Goal: Task Accomplishment & Management: Use online tool/utility

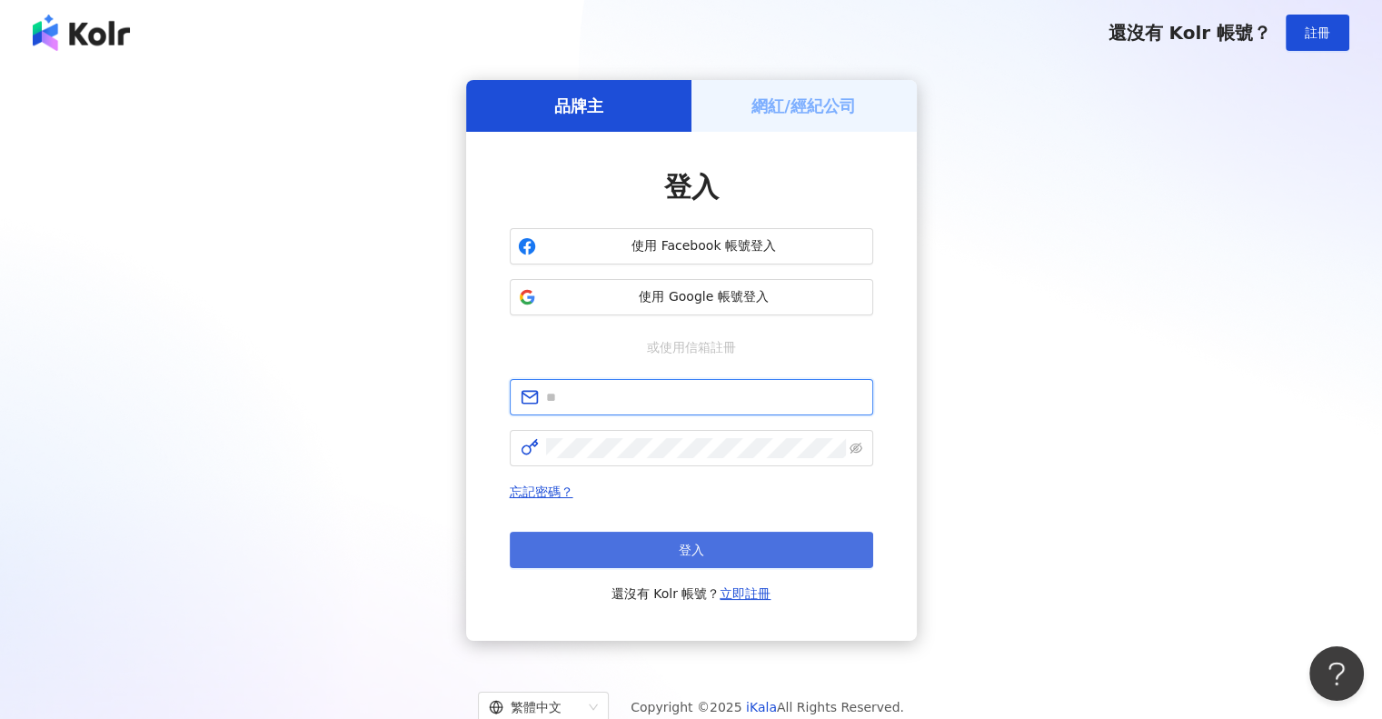
type input "**********"
click at [643, 540] on button "登入" at bounding box center [692, 550] width 364 height 36
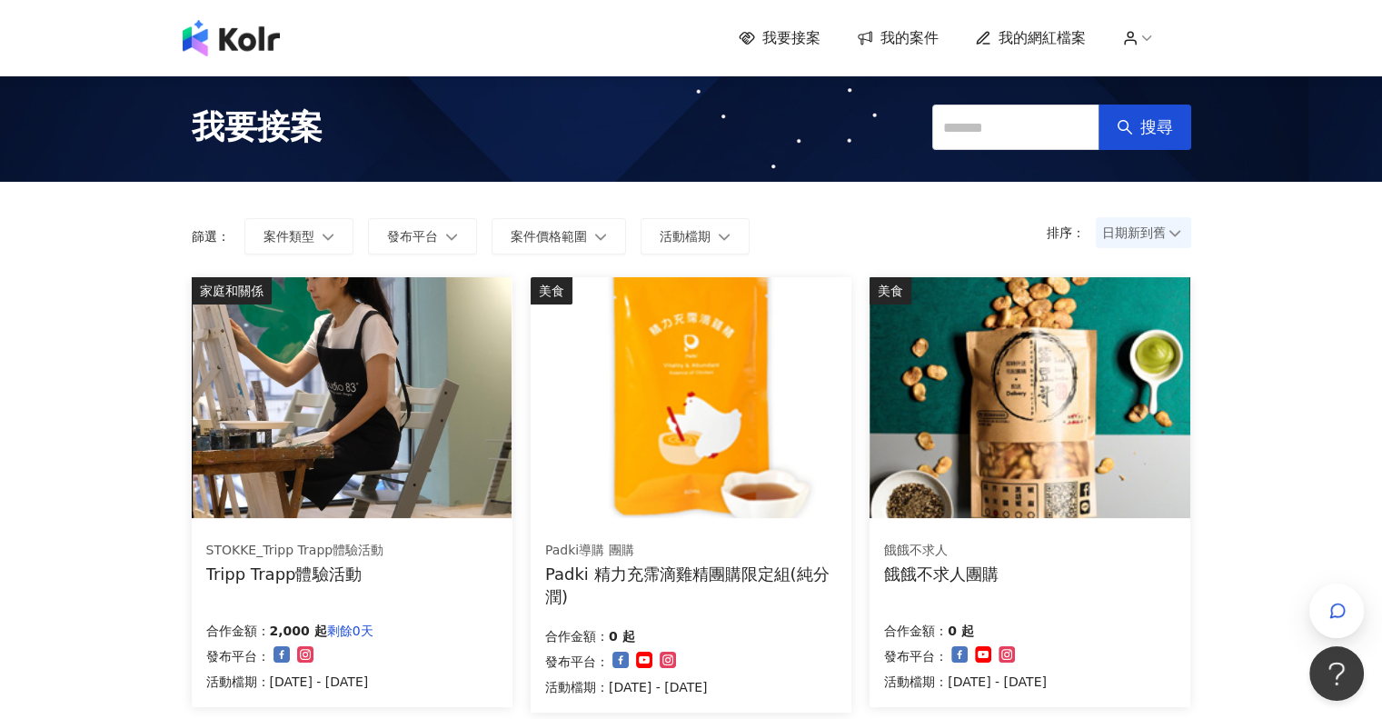
click at [917, 36] on span "我的案件" at bounding box center [910, 38] width 58 height 20
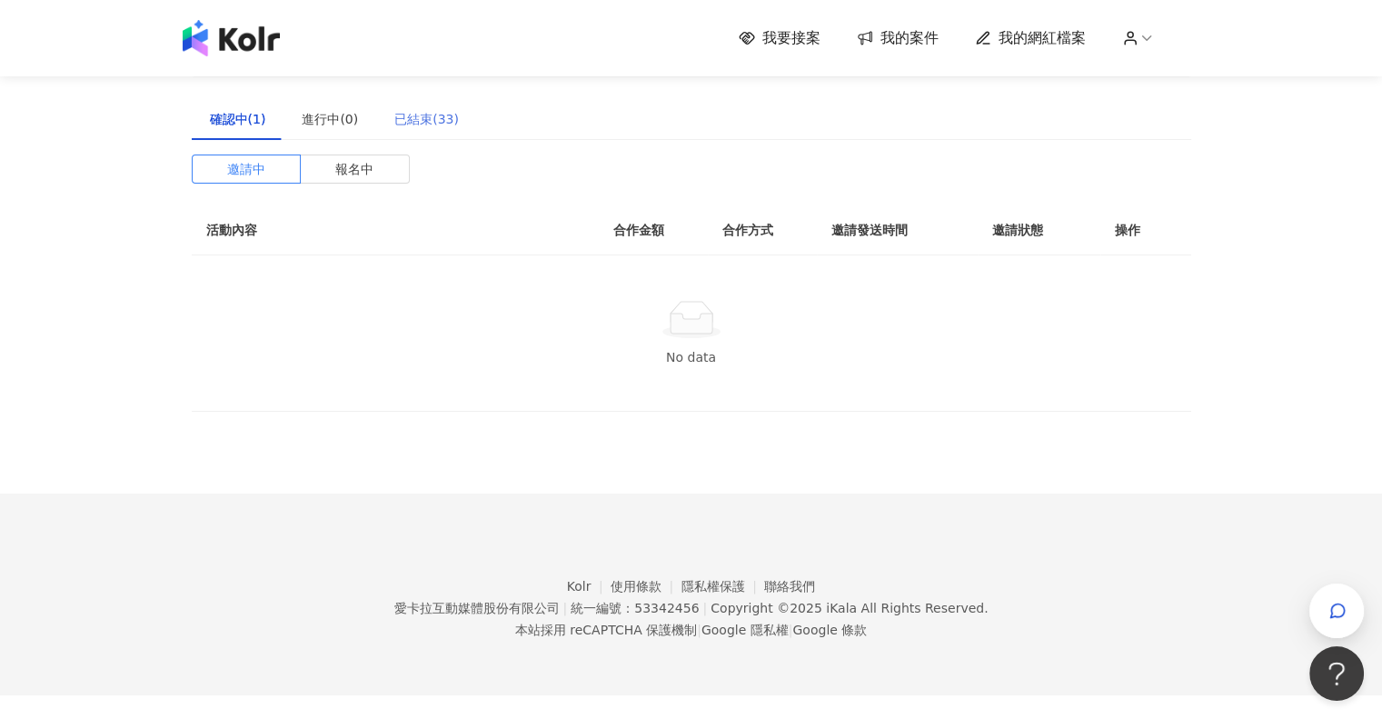
click at [410, 130] on div "已結束(33)" at bounding box center [426, 119] width 101 height 42
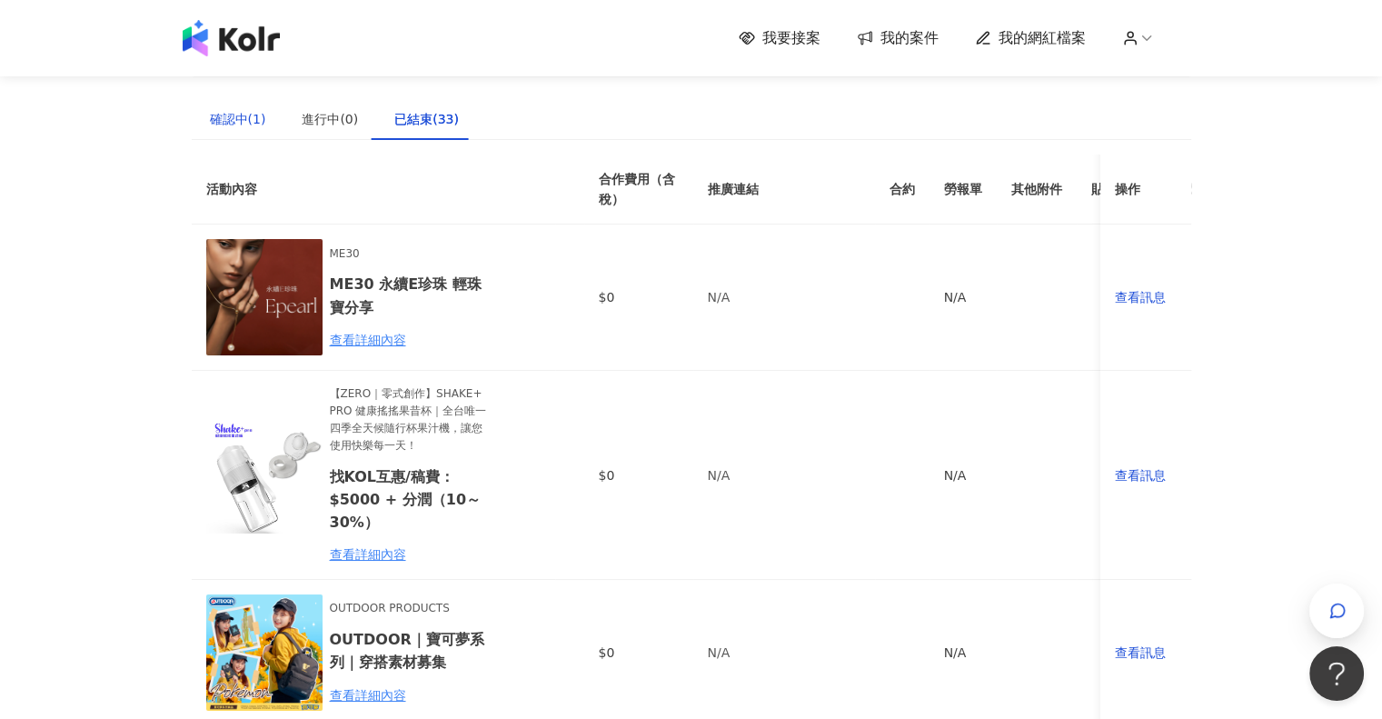
click at [238, 114] on div "確認中(1)" at bounding box center [238, 119] width 56 height 20
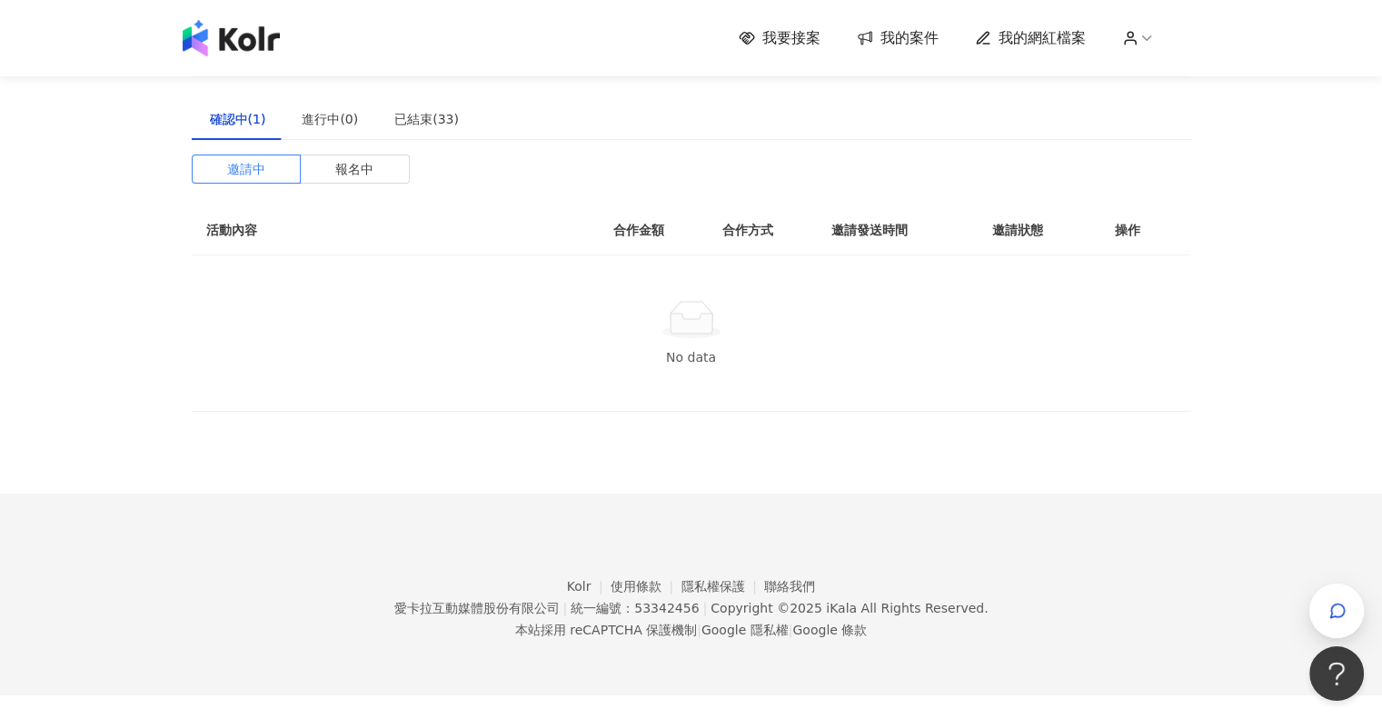
click at [778, 39] on span "我要接案" at bounding box center [792, 38] width 58 height 20
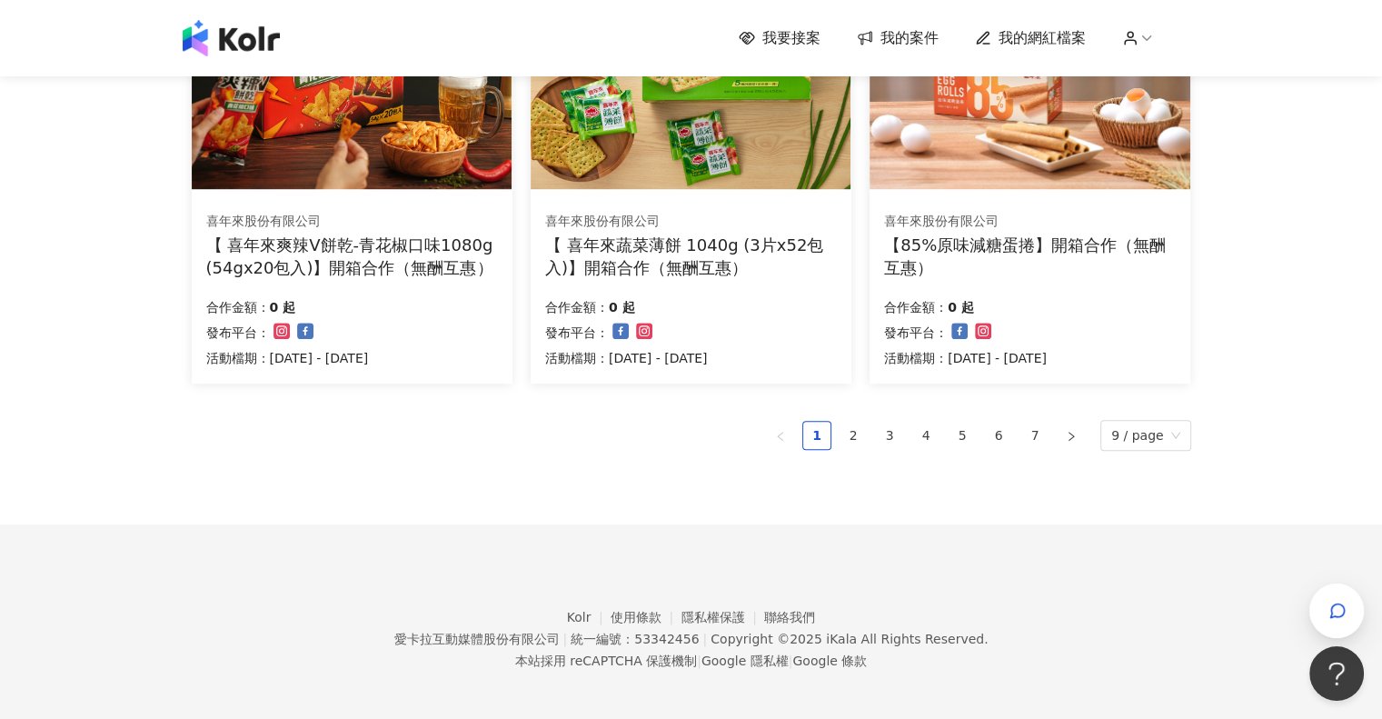
scroll to position [1234, 0]
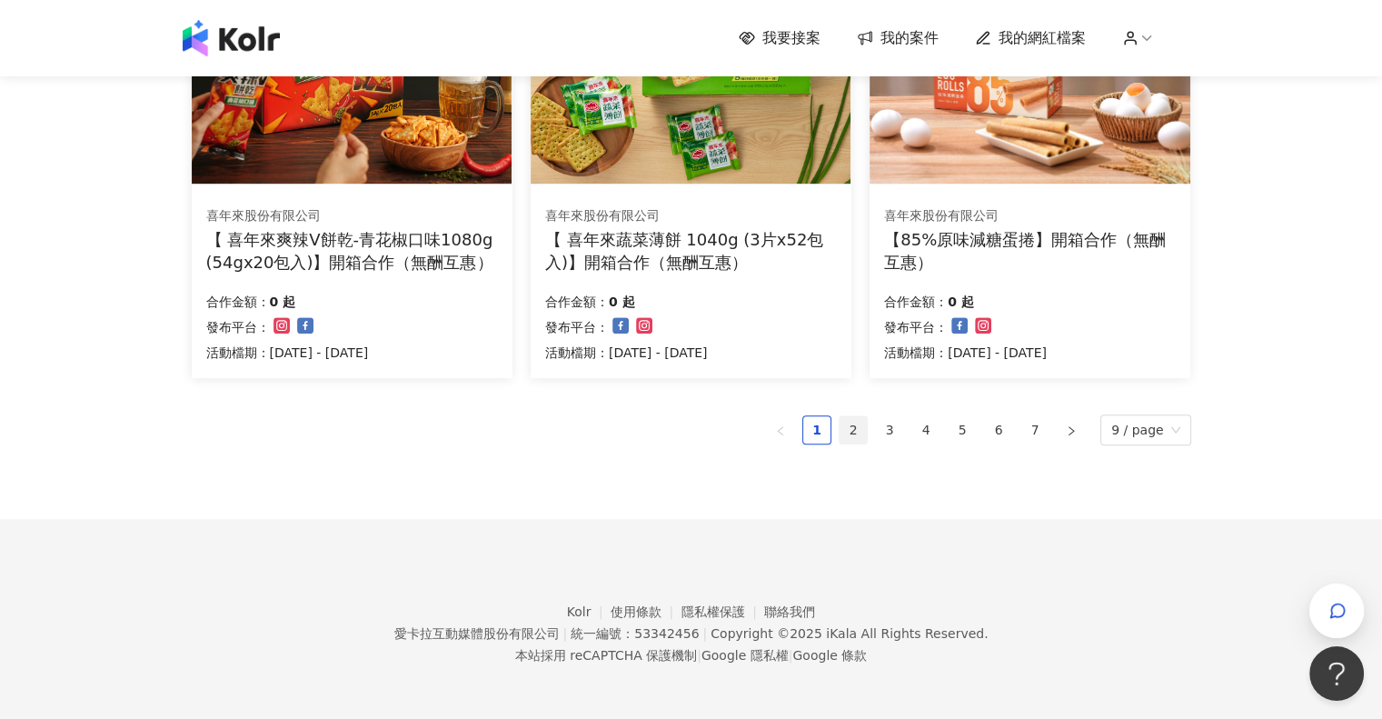
click at [867, 429] on link "2" at bounding box center [853, 429] width 27 height 27
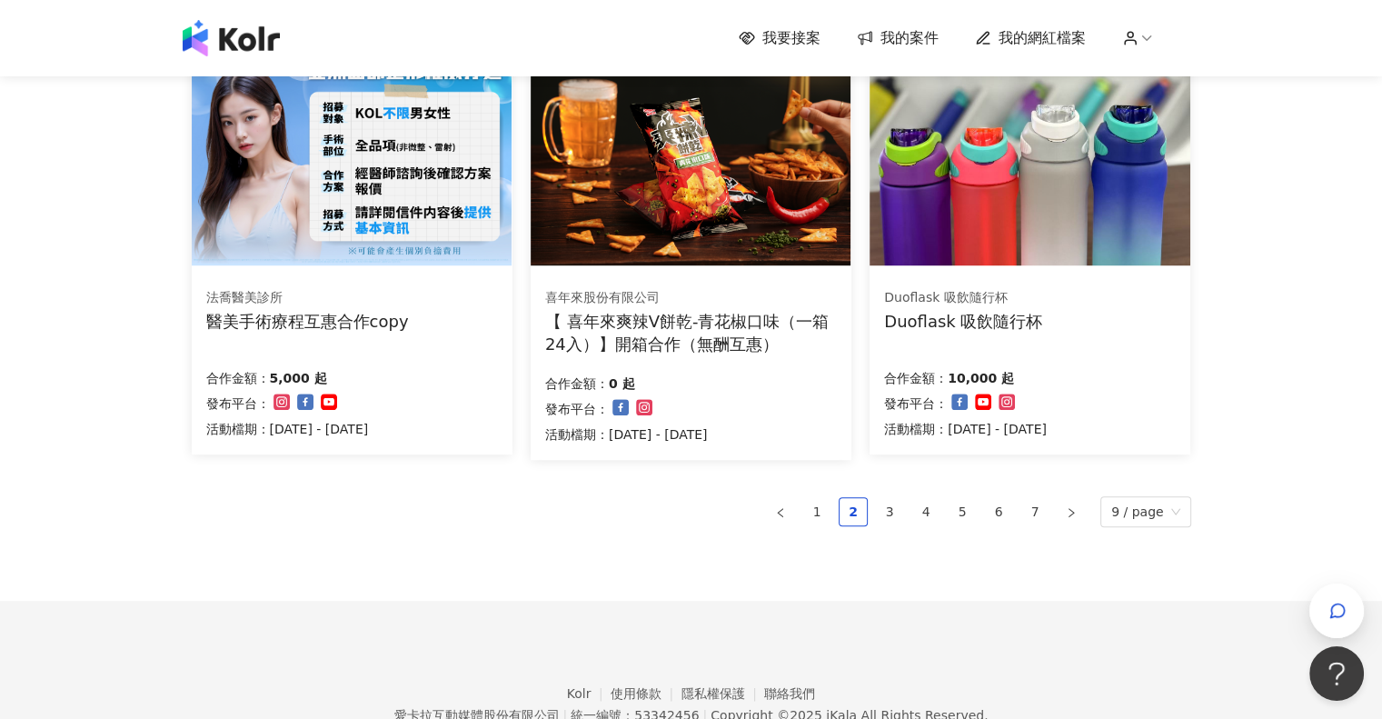
scroll to position [1182, 0]
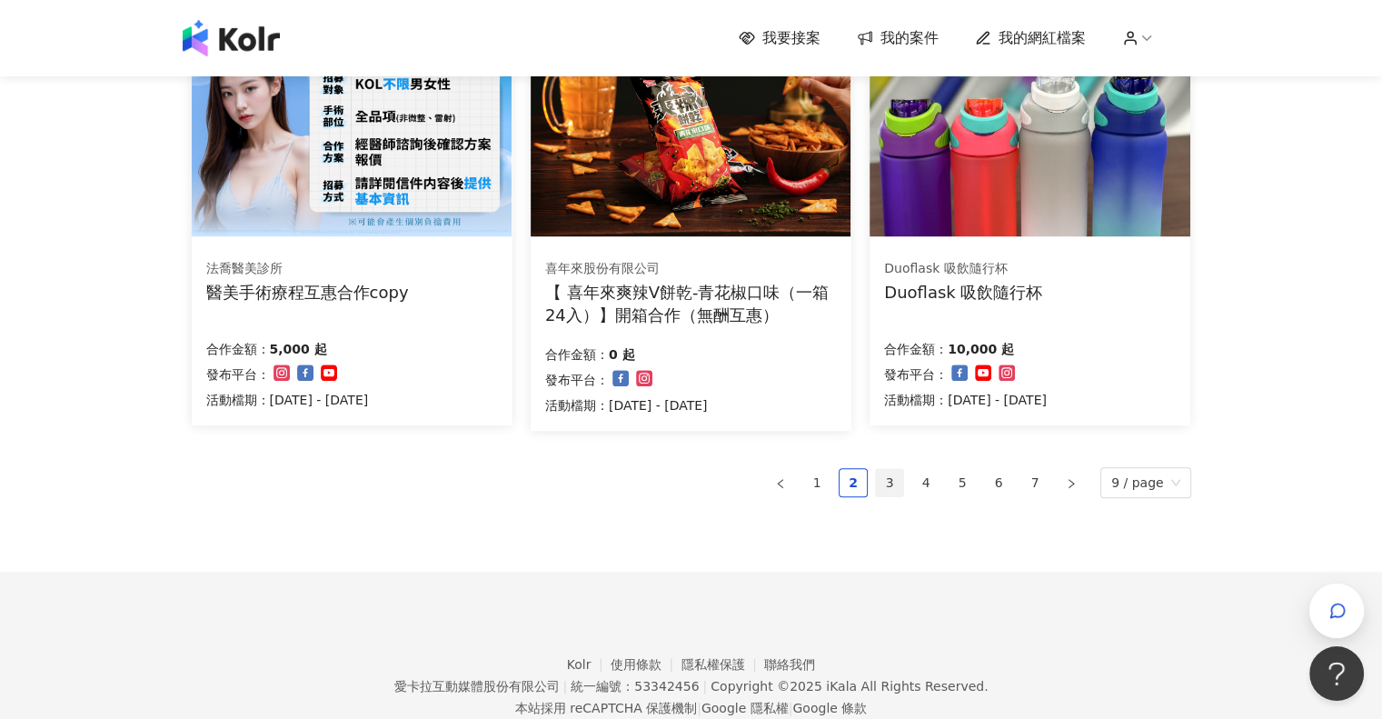
click at [891, 489] on link "3" at bounding box center [889, 482] width 27 height 27
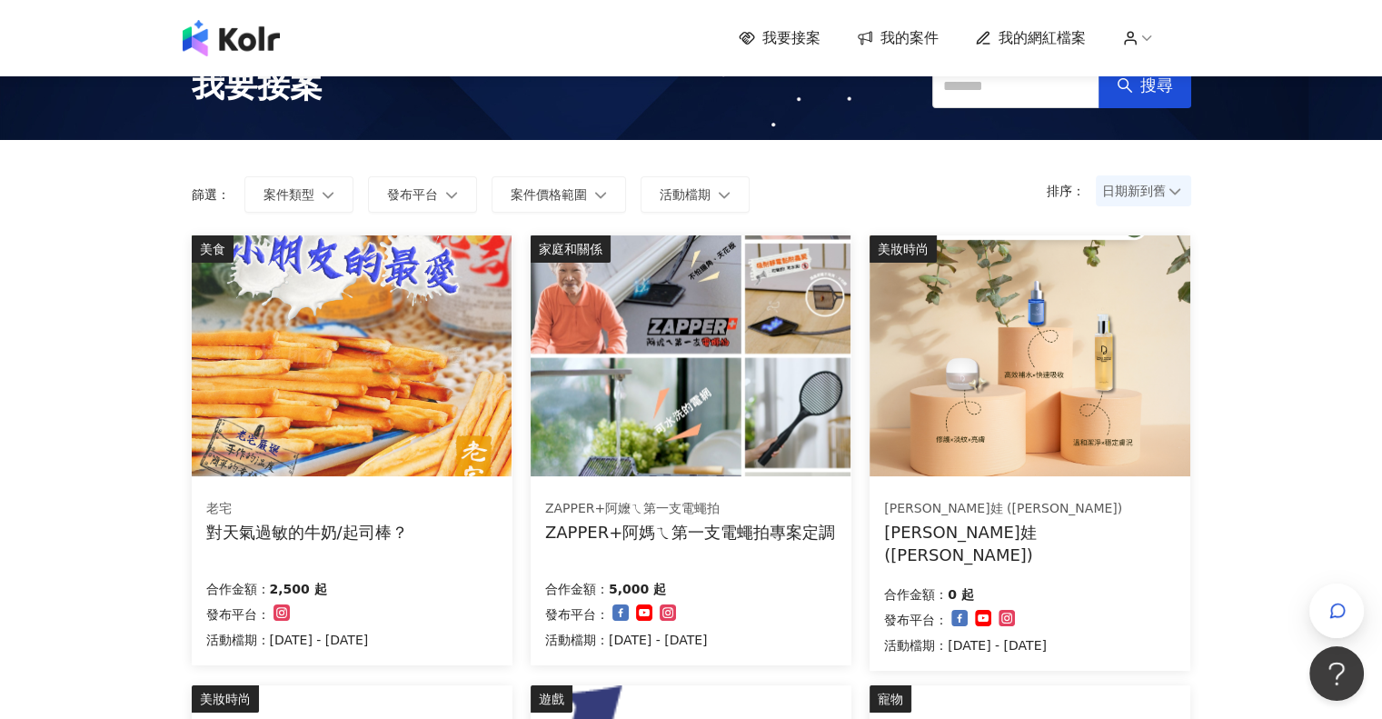
scroll to position [0, 0]
